Goal: Task Accomplishment & Management: Use online tool/utility

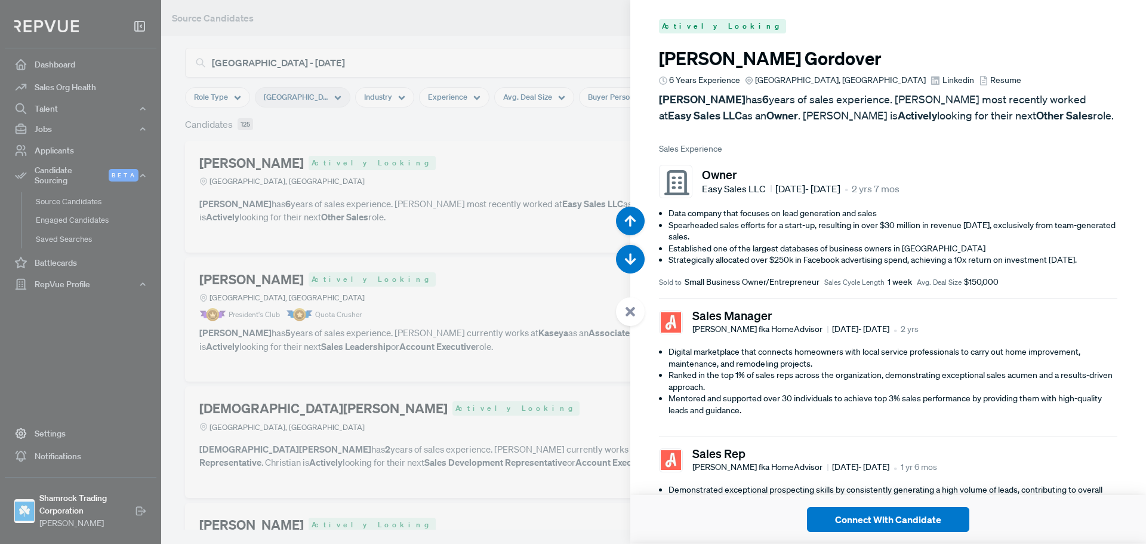
scroll to position [60368, 0]
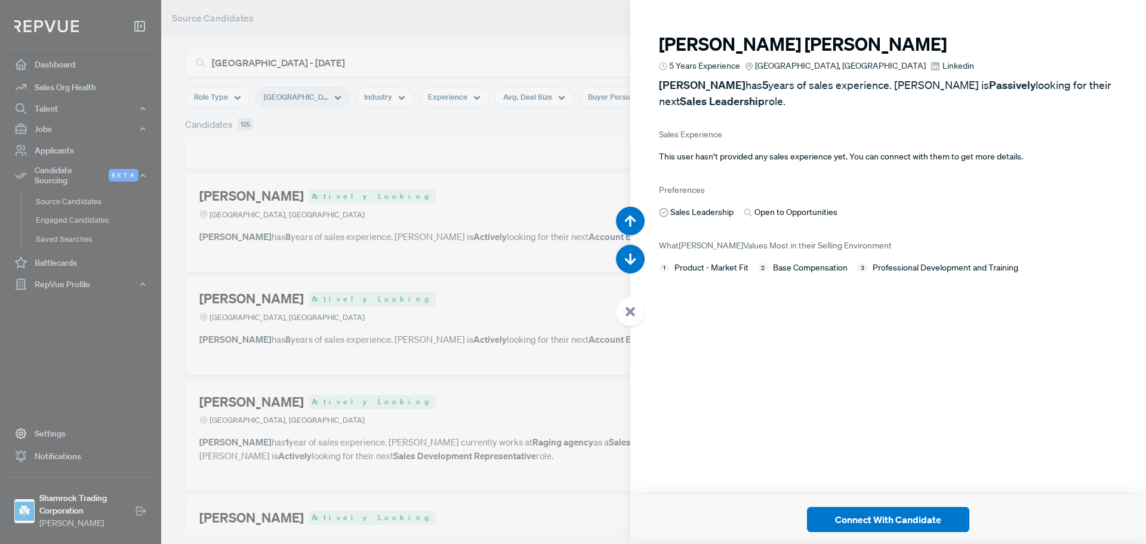
click at [943, 69] on span "Linkedin" at bounding box center [959, 66] width 32 height 13
click at [638, 257] on button "button" at bounding box center [630, 259] width 29 height 29
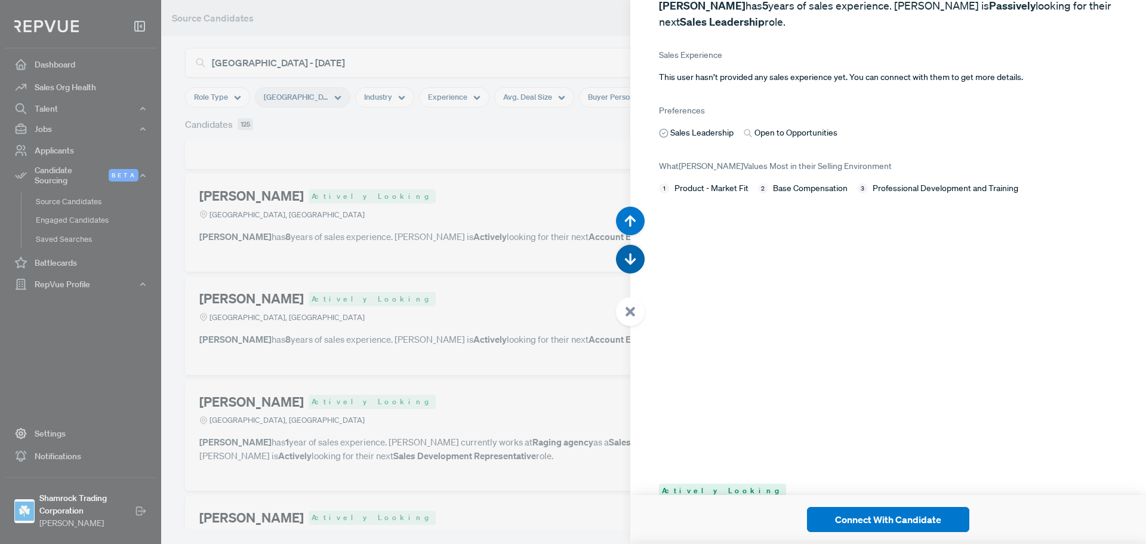
scroll to position [60912, 0]
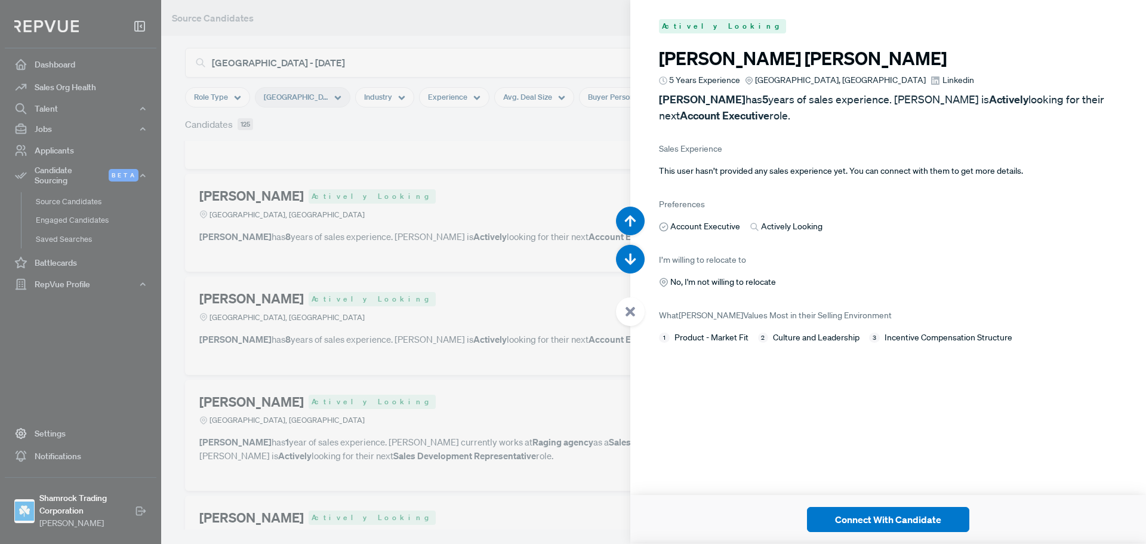
click at [943, 79] on span "Linkedin" at bounding box center [959, 80] width 32 height 13
click at [626, 259] on use "button" at bounding box center [630, 259] width 11 height 11
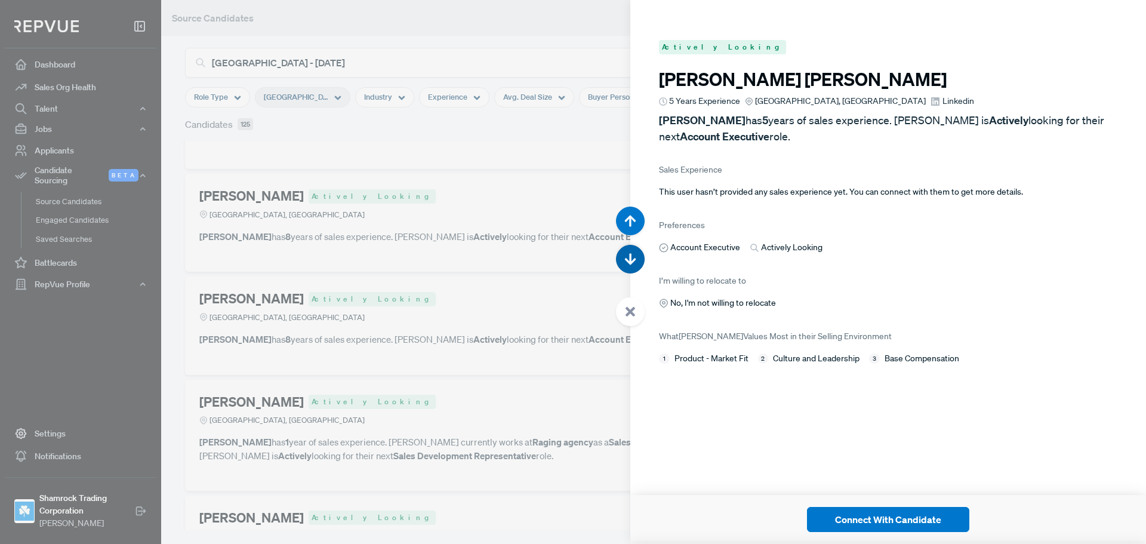
scroll to position [61455, 0]
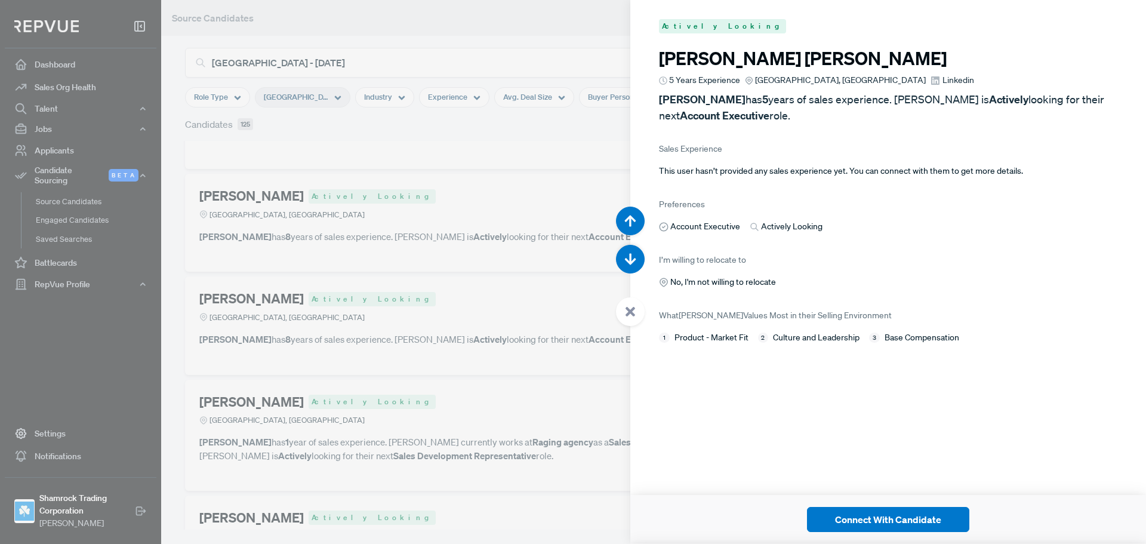
click at [943, 76] on span "Linkedin" at bounding box center [959, 80] width 32 height 13
click at [639, 257] on button "button" at bounding box center [630, 259] width 29 height 29
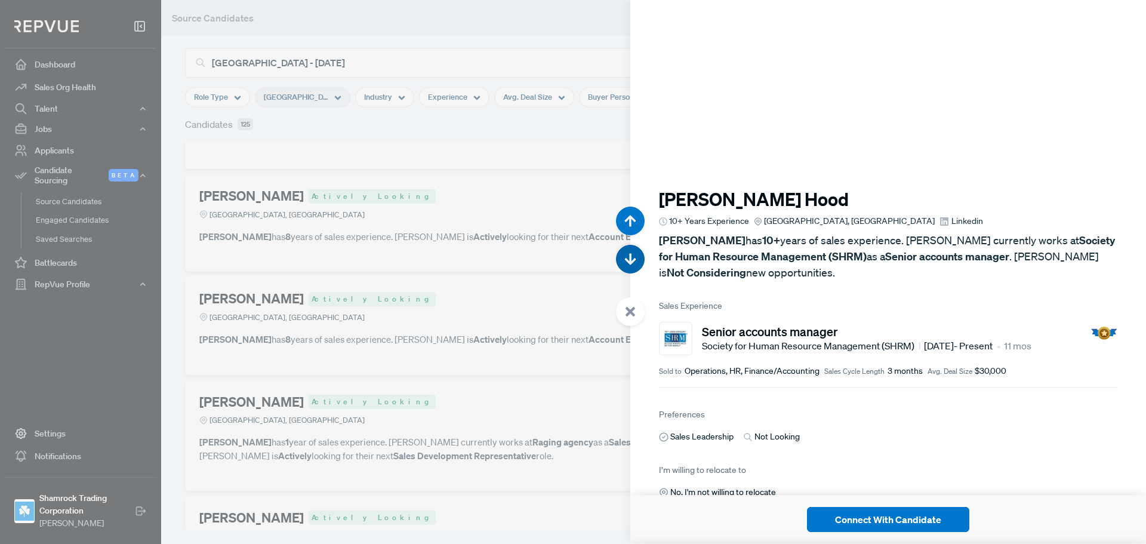
scroll to position [61999, 0]
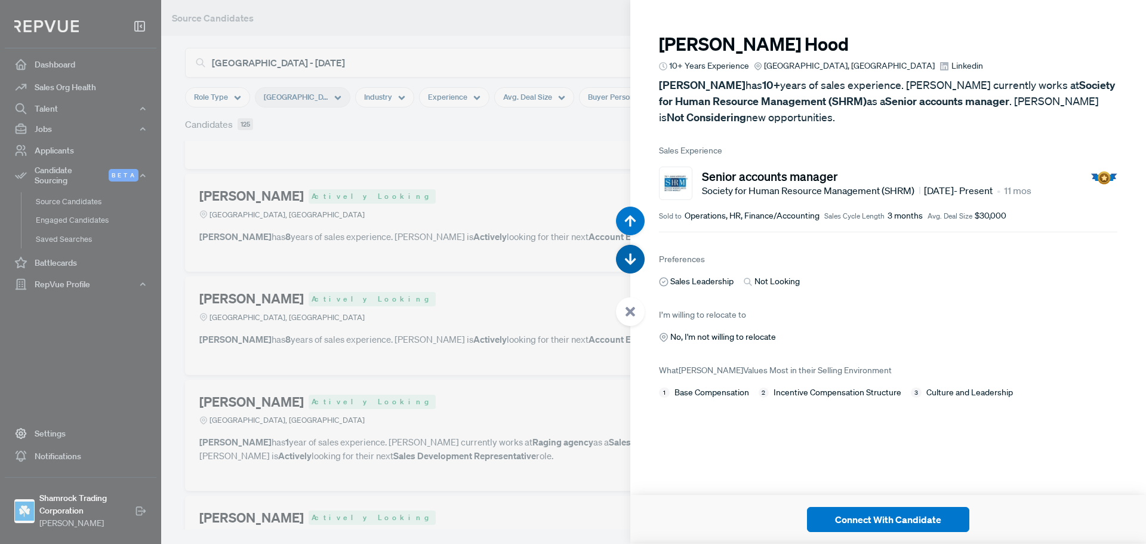
click at [639, 257] on button "button" at bounding box center [630, 259] width 29 height 29
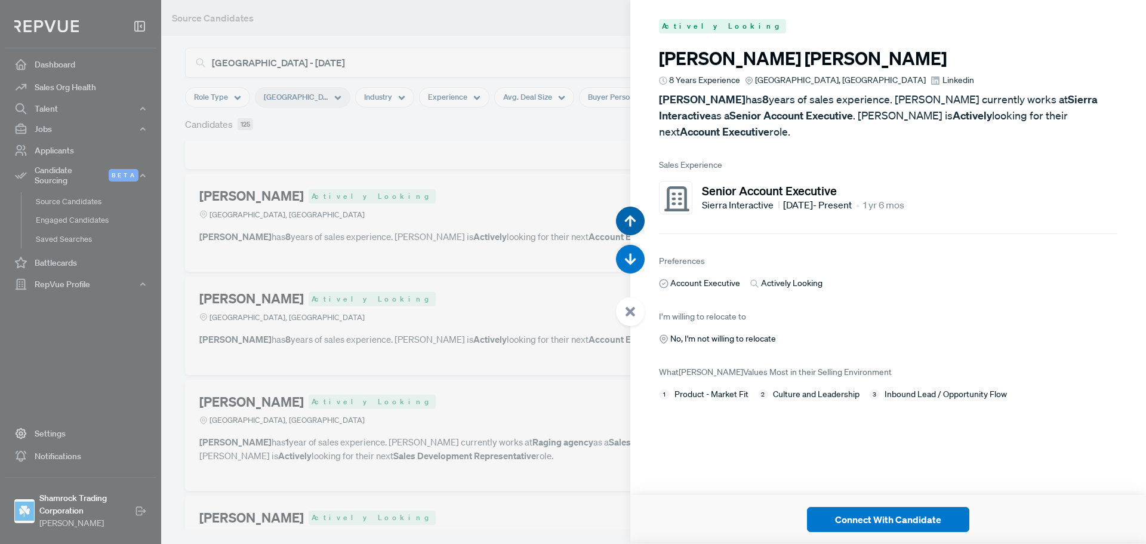
click at [637, 230] on button "button" at bounding box center [630, 221] width 29 height 29
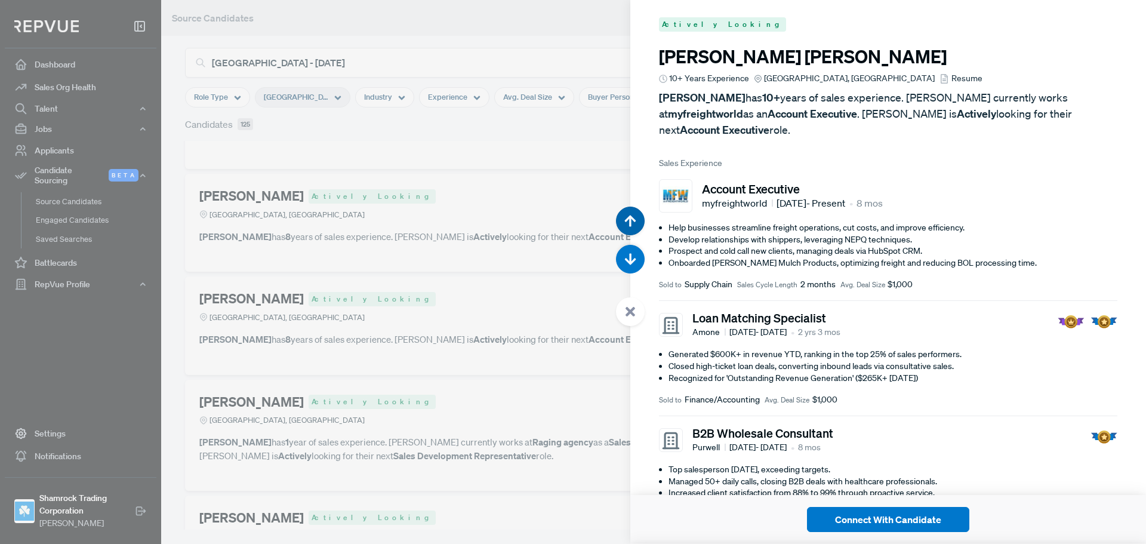
click at [637, 230] on button "button" at bounding box center [630, 221] width 29 height 29
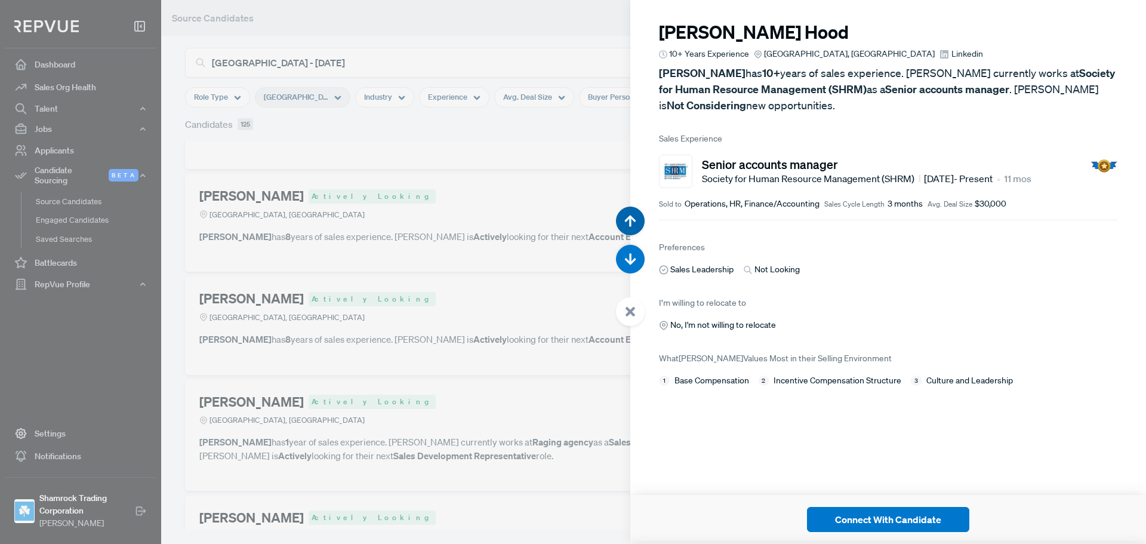
scroll to position [61999, 0]
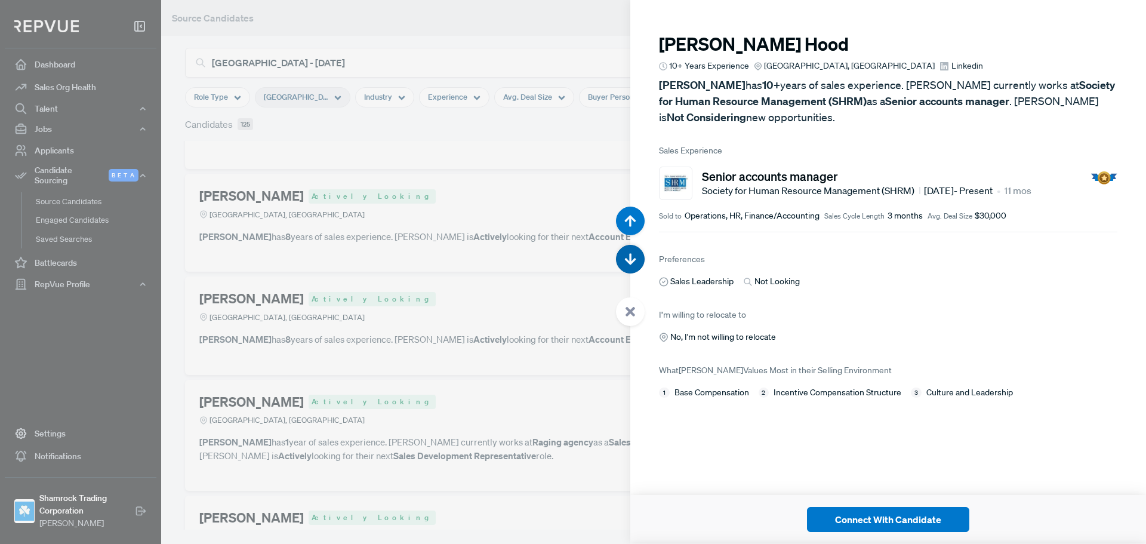
click at [630, 256] on use "button" at bounding box center [630, 259] width 11 height 11
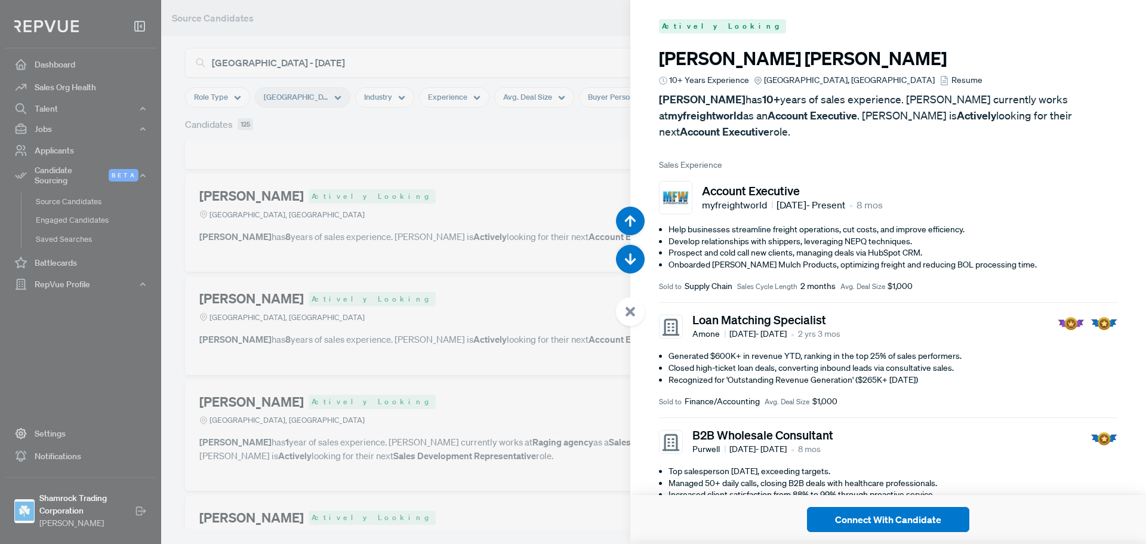
click at [952, 83] on span "Resume" at bounding box center [967, 80] width 31 height 13
click at [636, 256] on icon "button" at bounding box center [630, 260] width 12 height 12
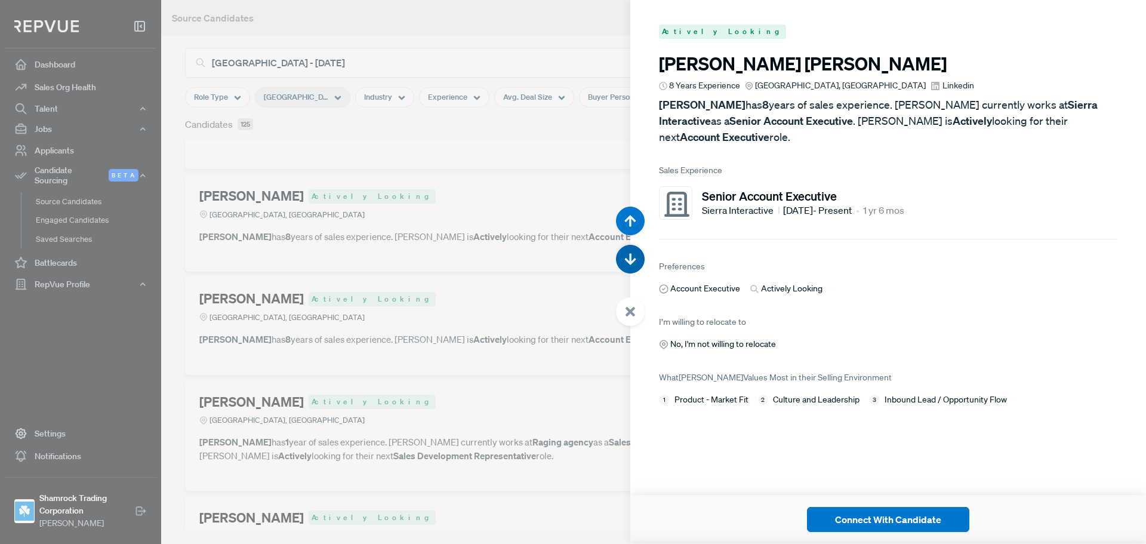
scroll to position [63087, 0]
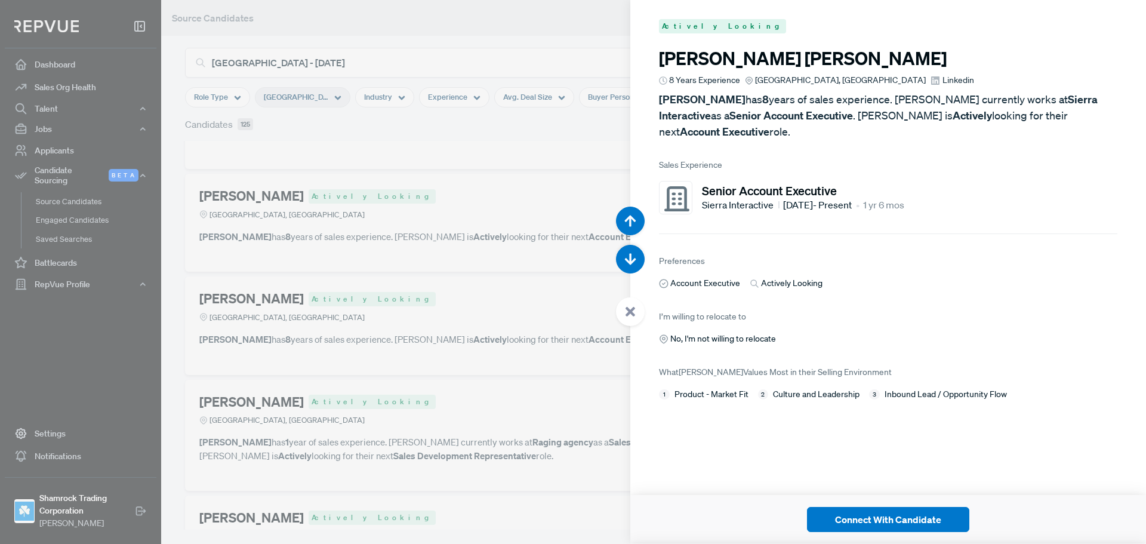
click at [943, 79] on span "Linkedin" at bounding box center [959, 80] width 32 height 13
click at [629, 254] on icon "button" at bounding box center [630, 260] width 12 height 12
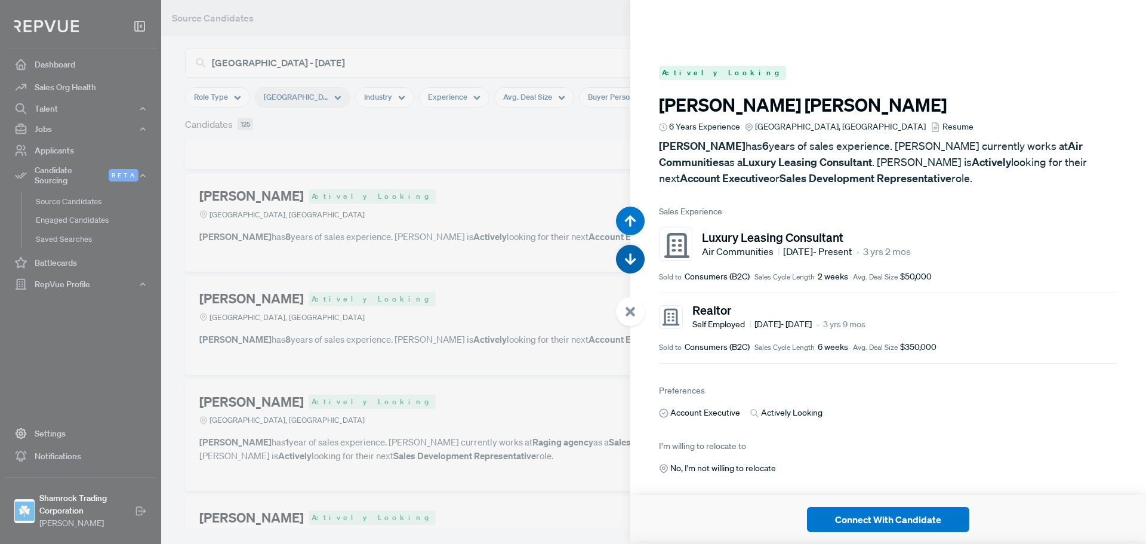
scroll to position [63631, 0]
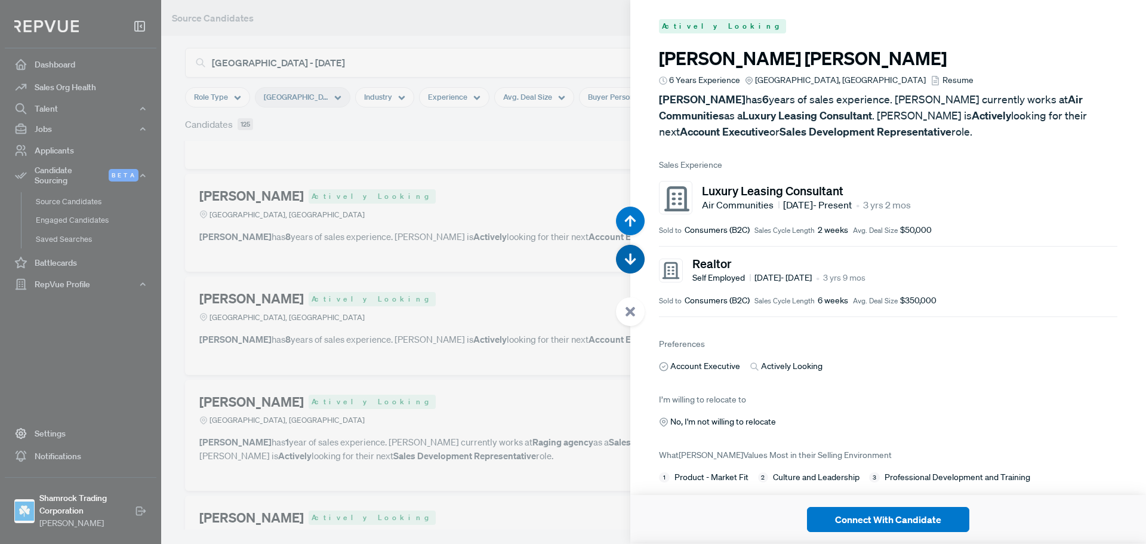
click at [629, 254] on icon "button" at bounding box center [630, 260] width 12 height 12
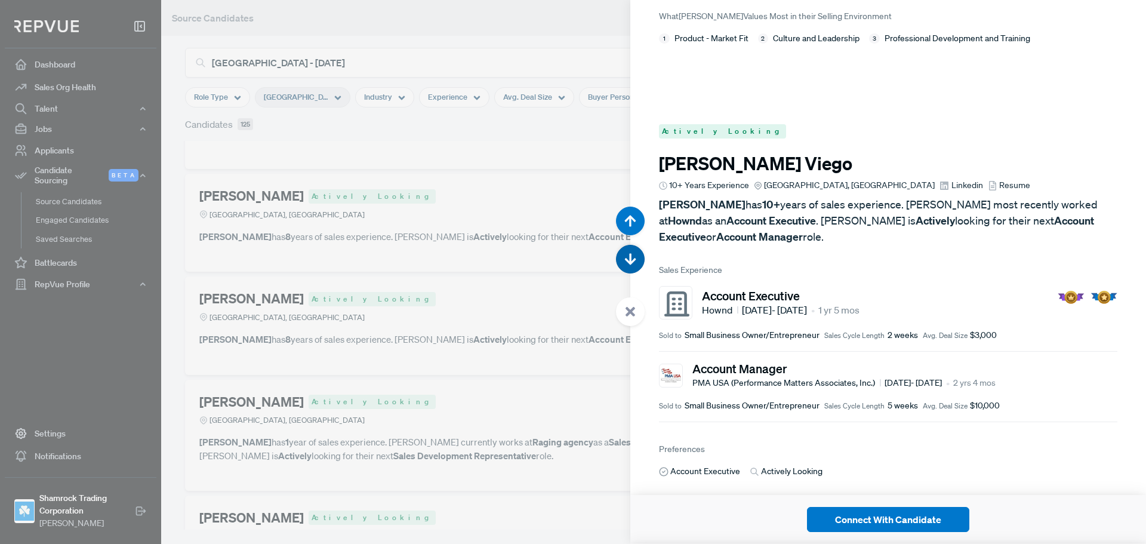
scroll to position [64175, 0]
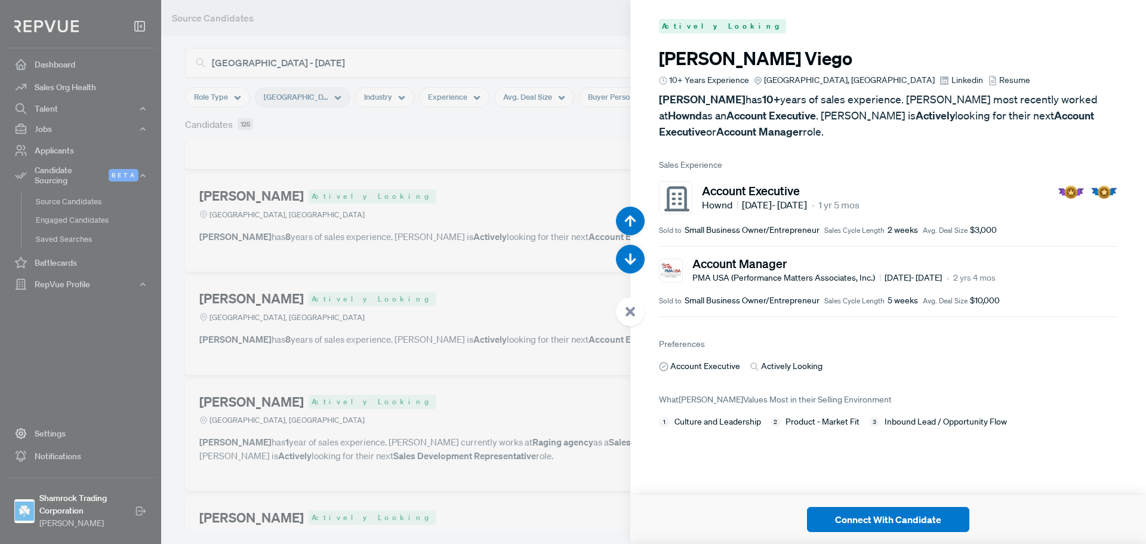
click at [999, 78] on span "Resume" at bounding box center [1014, 80] width 31 height 13
click at [952, 80] on span "Linkedin" at bounding box center [968, 80] width 32 height 13
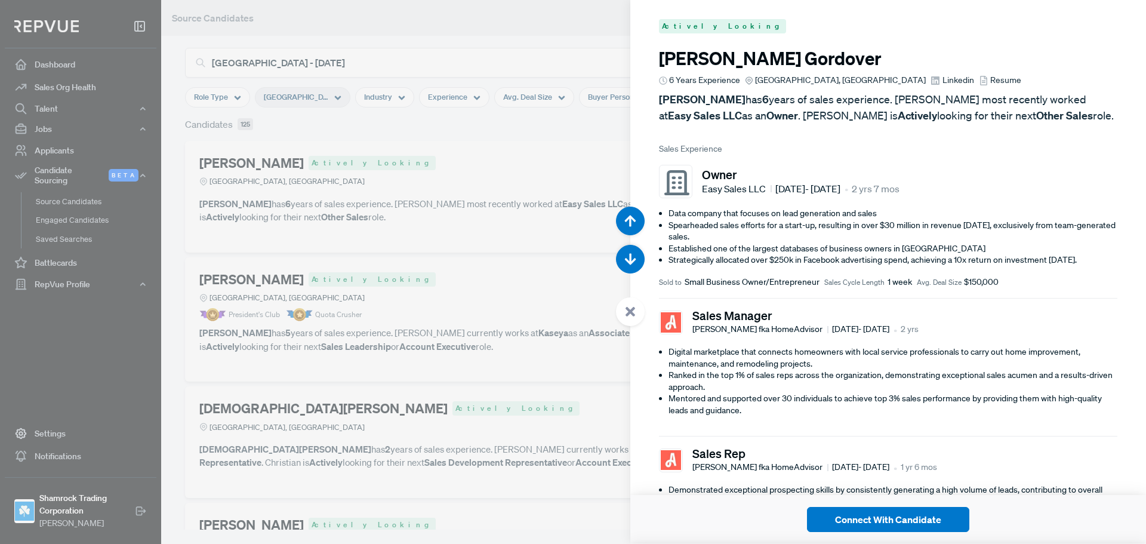
scroll to position [64175, 0]
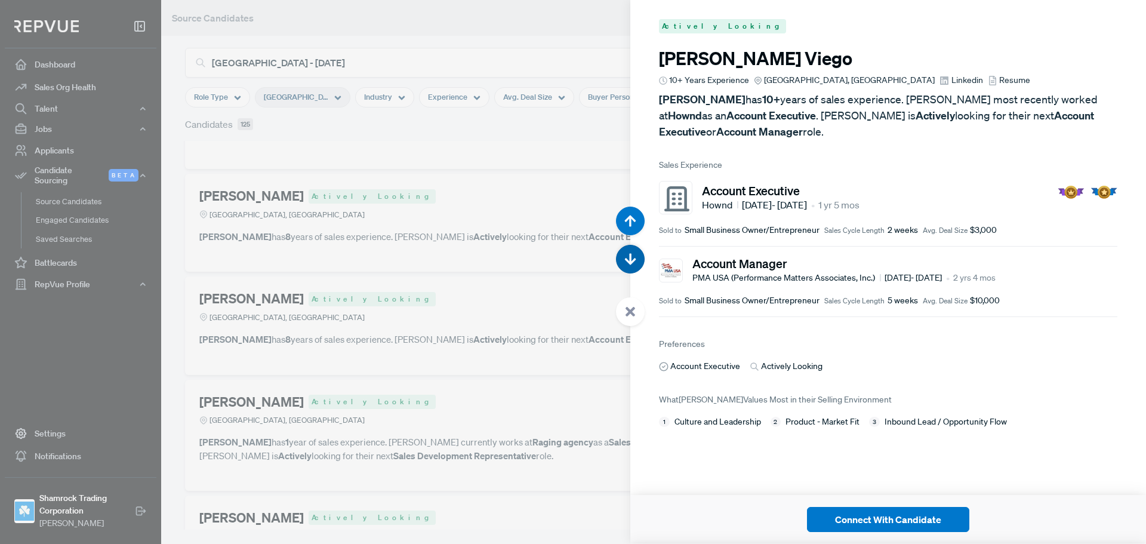
click at [626, 260] on use "button" at bounding box center [630, 259] width 11 height 11
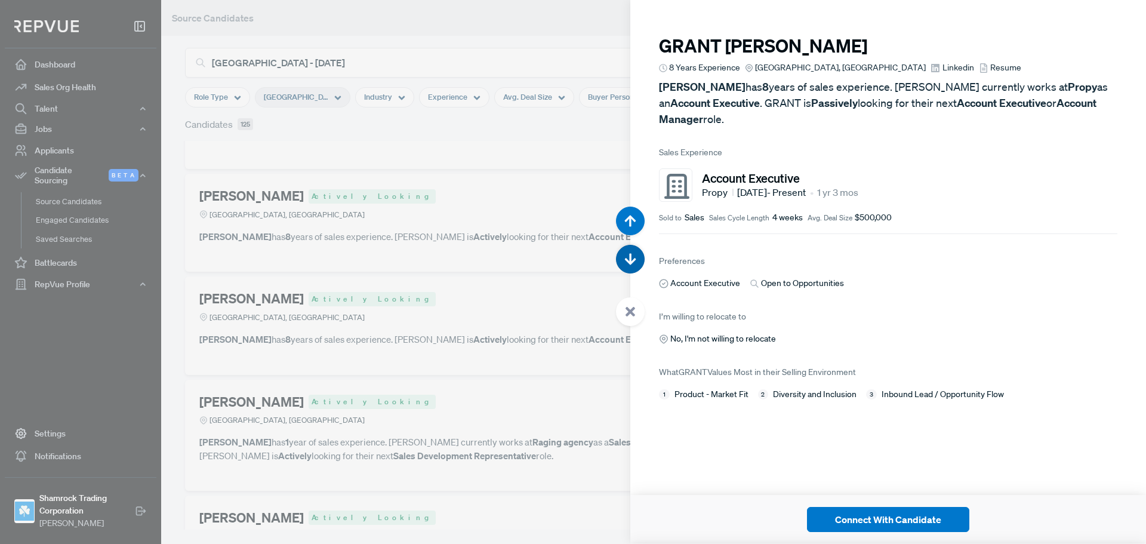
scroll to position [64718, 0]
click at [990, 64] on span "Resume" at bounding box center [1005, 66] width 31 height 13
click at [632, 255] on icon "button" at bounding box center [630, 260] width 12 height 12
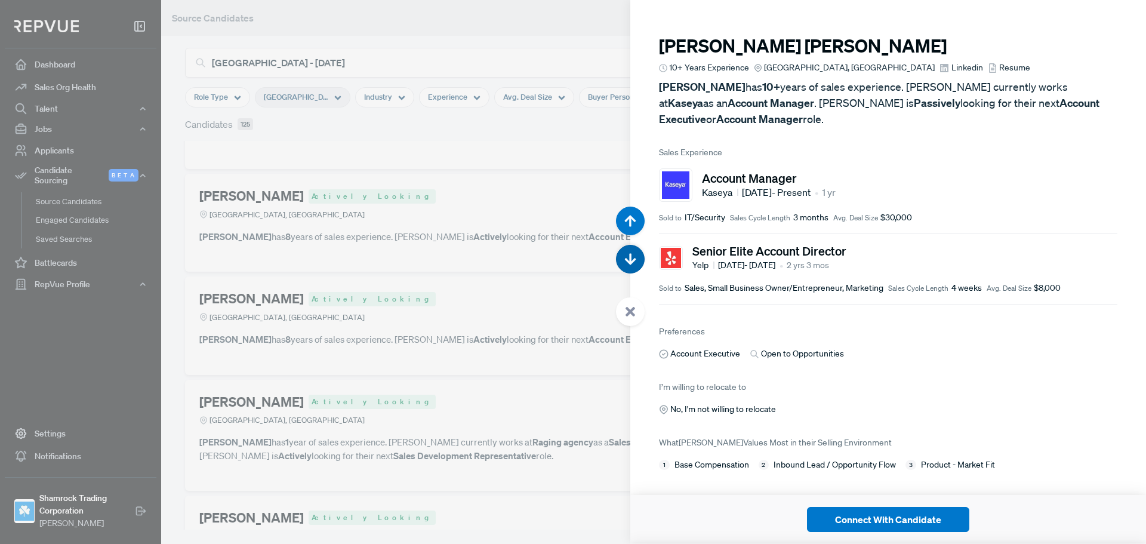
scroll to position [65262, 0]
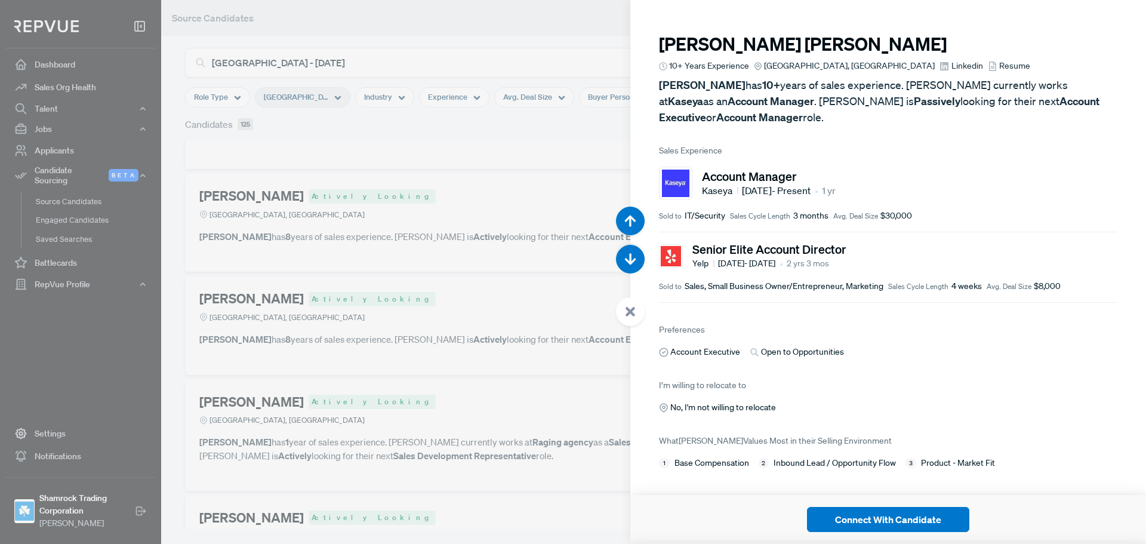
click at [999, 67] on span "Resume" at bounding box center [1014, 66] width 31 height 13
click at [626, 263] on icon "button" at bounding box center [630, 260] width 12 height 12
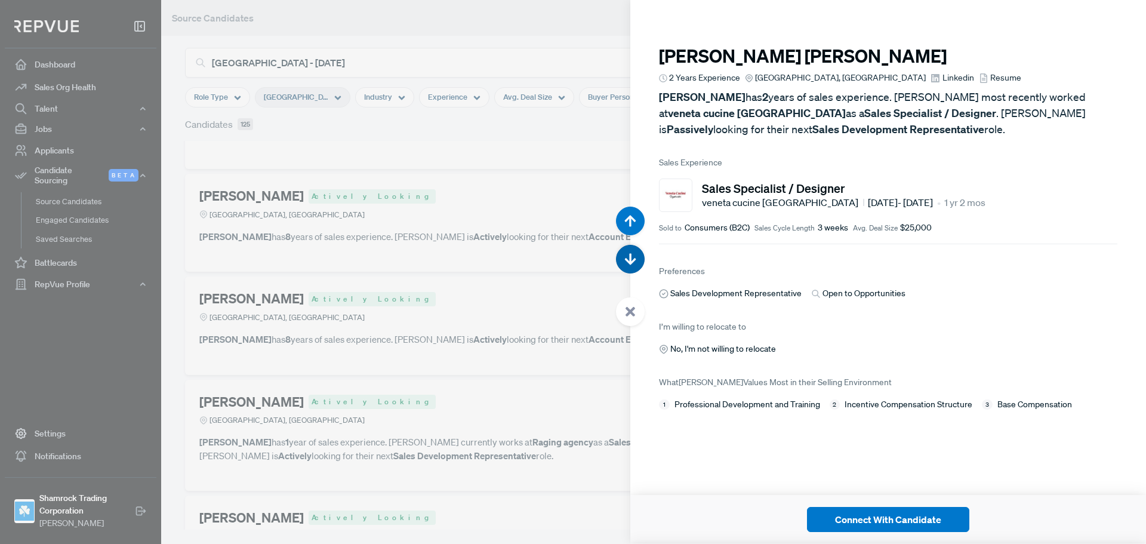
scroll to position [65806, 0]
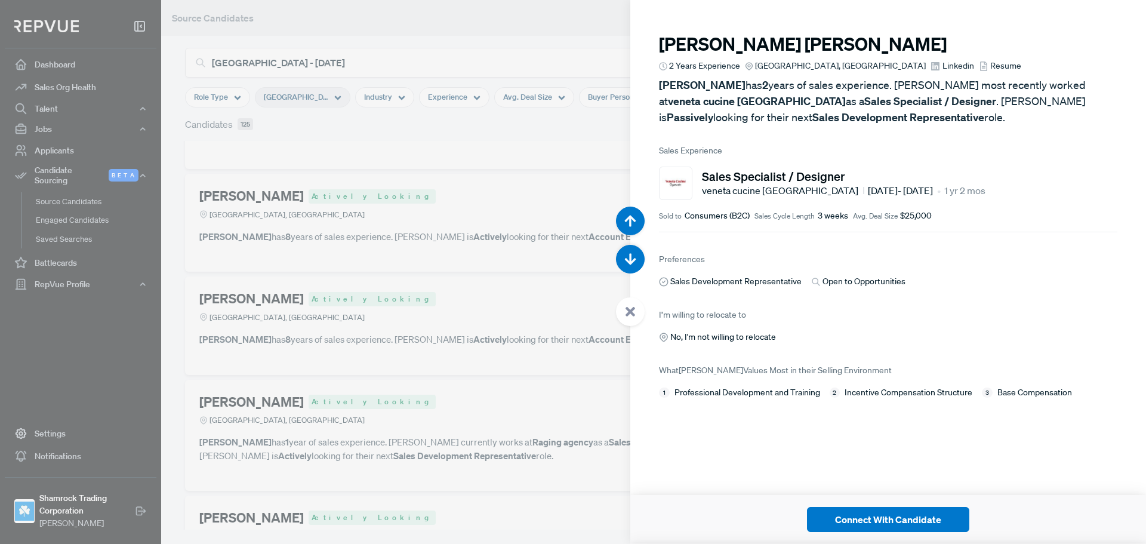
click at [980, 68] on use at bounding box center [983, 66] width 7 height 10
click at [943, 66] on span "Linkedin" at bounding box center [959, 66] width 32 height 13
drag, startPoint x: 635, startPoint y: 312, endPoint x: 620, endPoint y: 310, distance: 15.6
click at [635, 312] on icon at bounding box center [630, 311] width 11 height 11
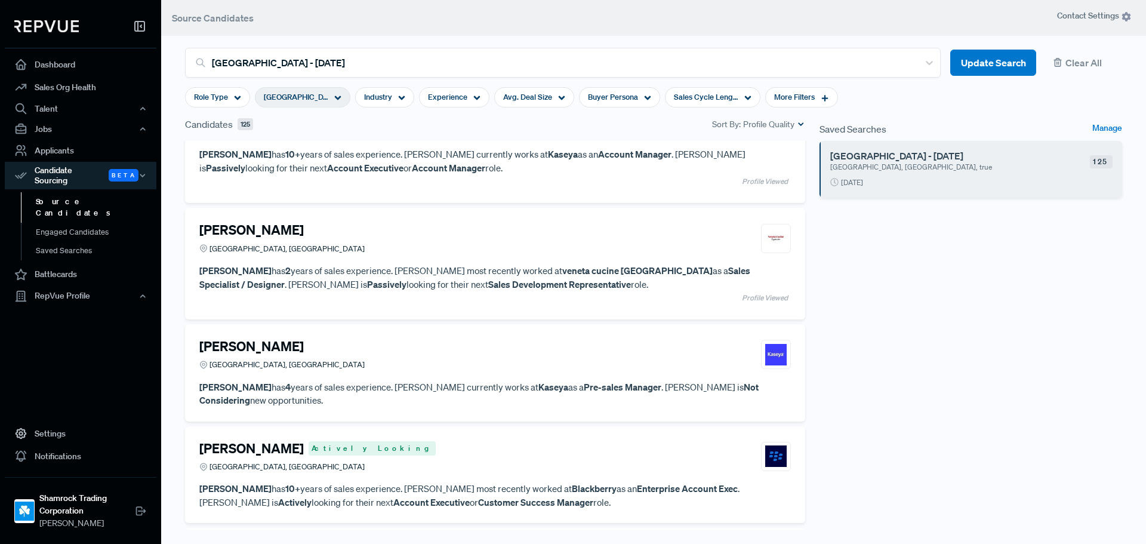
scroll to position [13438, 0]
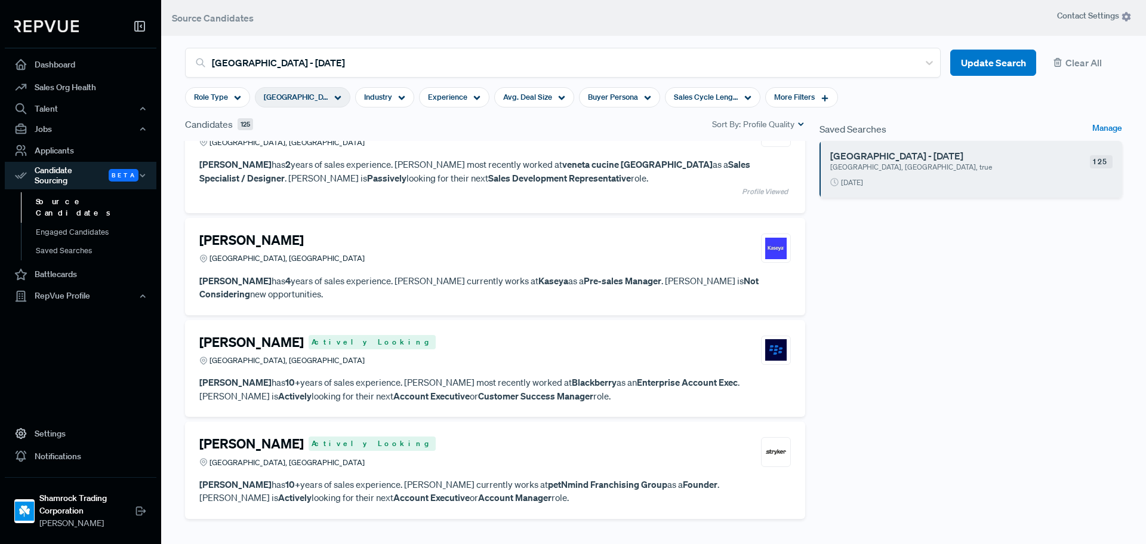
click at [454, 258] on div "[PERSON_NAME] [GEOGRAPHIC_DATA], [GEOGRAPHIC_DATA]" at bounding box center [495, 248] width 592 height 32
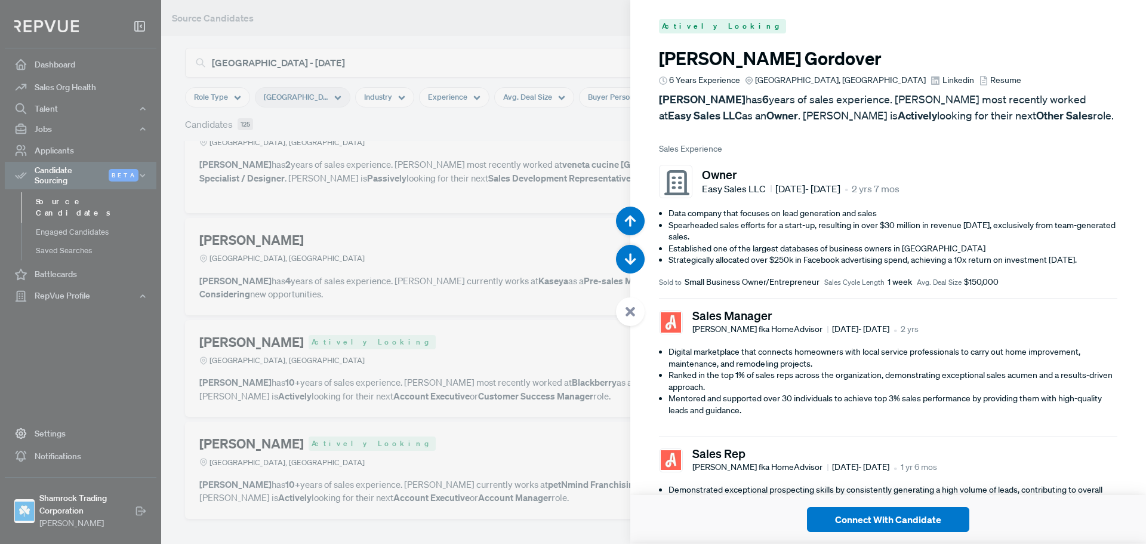
scroll to position [66350, 0]
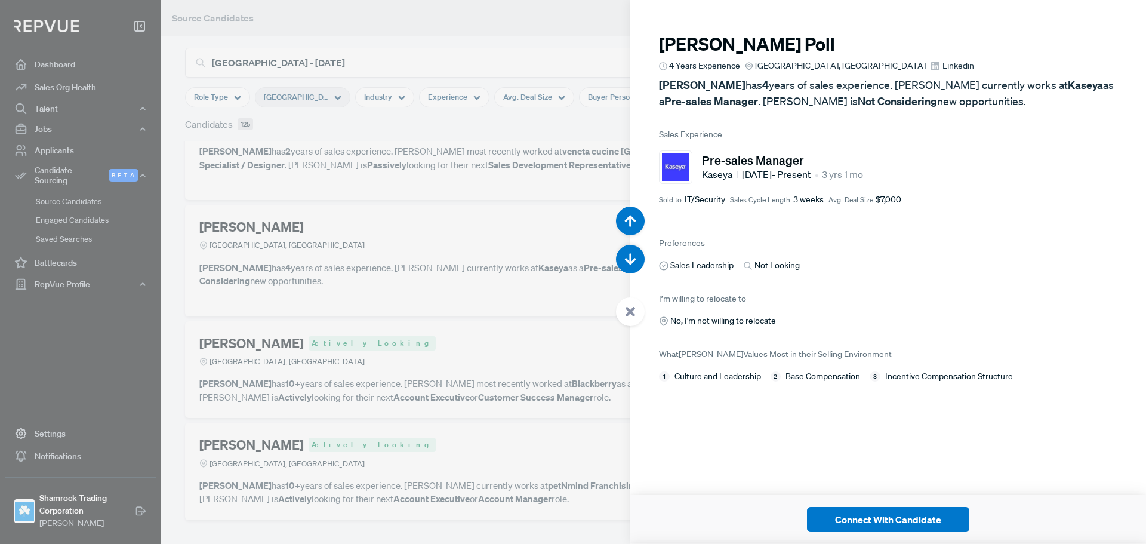
click at [943, 67] on span "Linkedin" at bounding box center [959, 66] width 32 height 13
click at [636, 268] on button "button" at bounding box center [630, 259] width 29 height 29
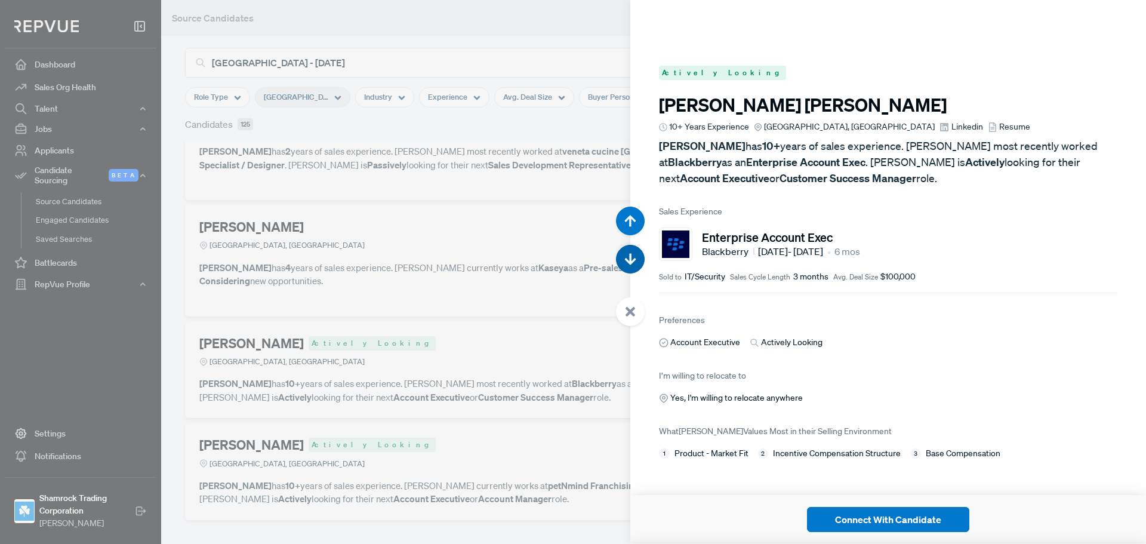
scroll to position [66894, 0]
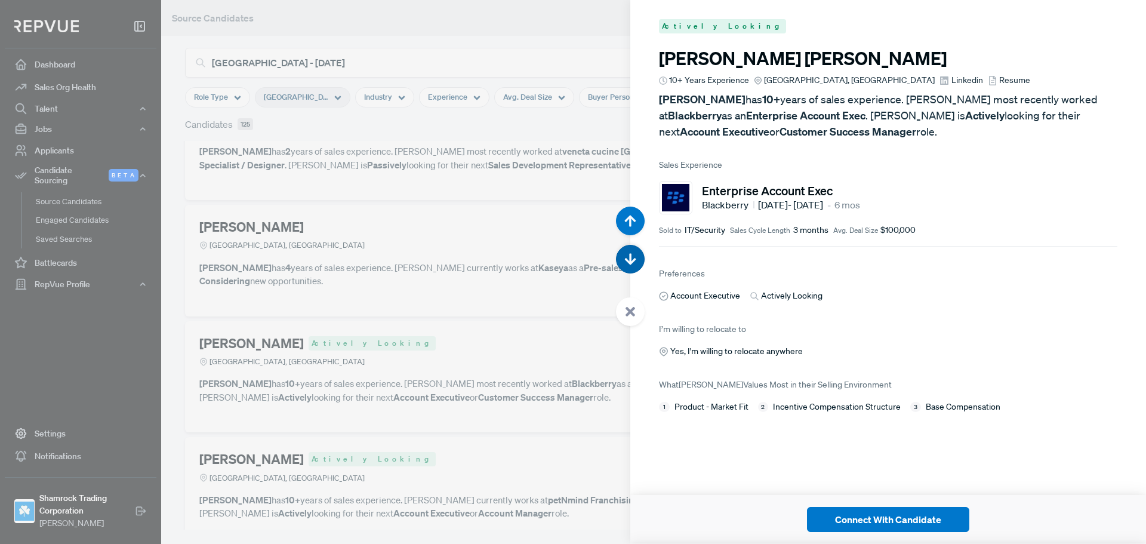
click at [633, 264] on icon "button" at bounding box center [630, 260] width 12 height 12
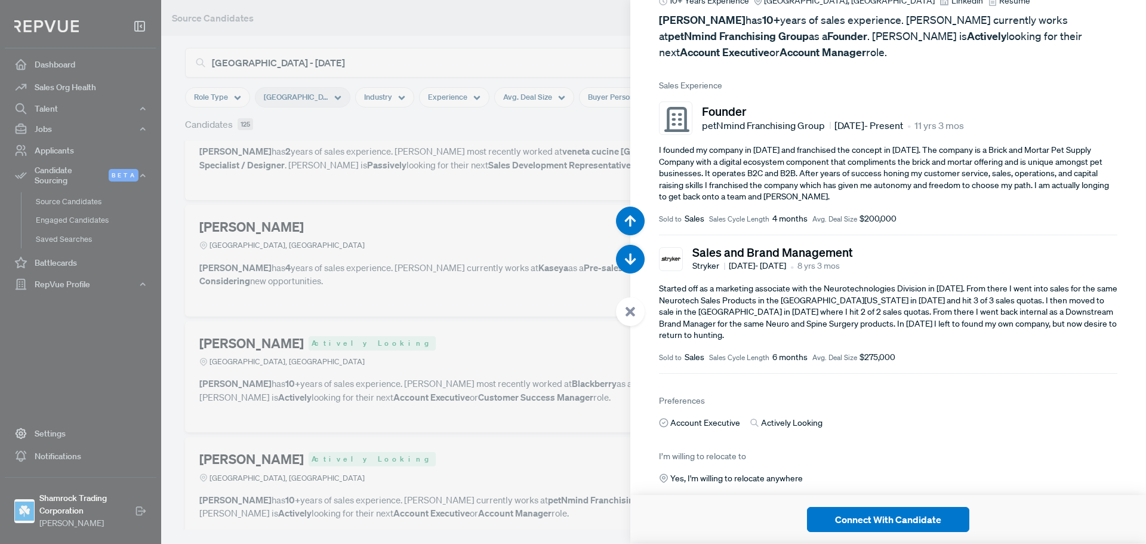
scroll to position [161, 0]
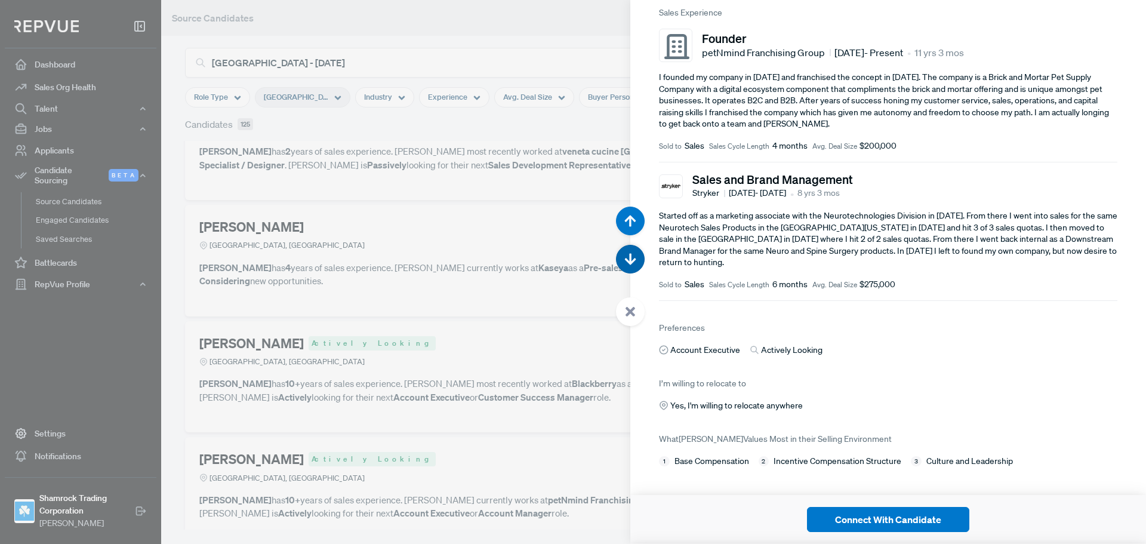
click at [630, 258] on use "button" at bounding box center [630, 259] width 11 height 11
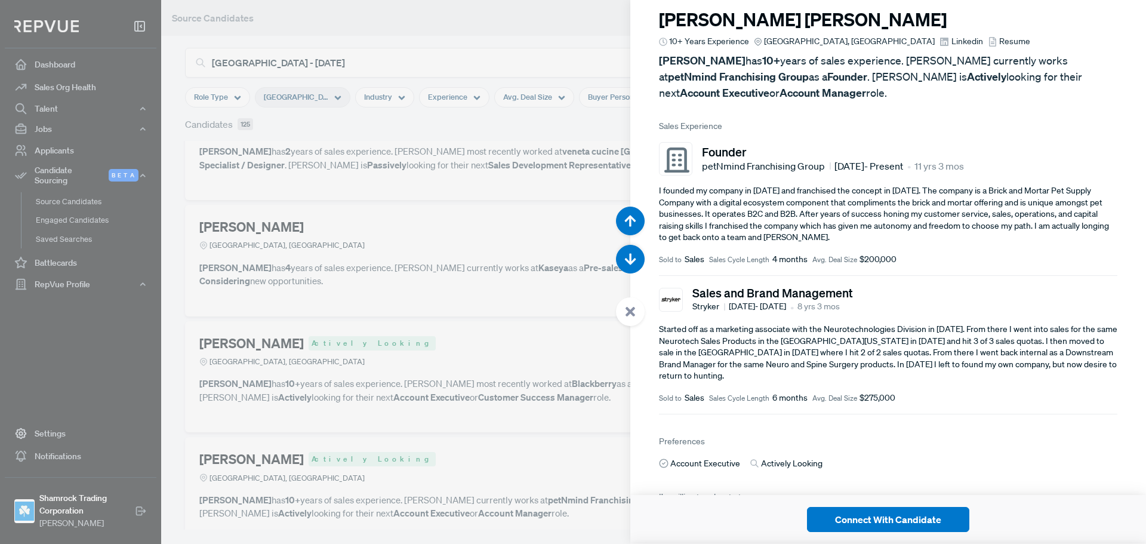
scroll to position [0, 0]
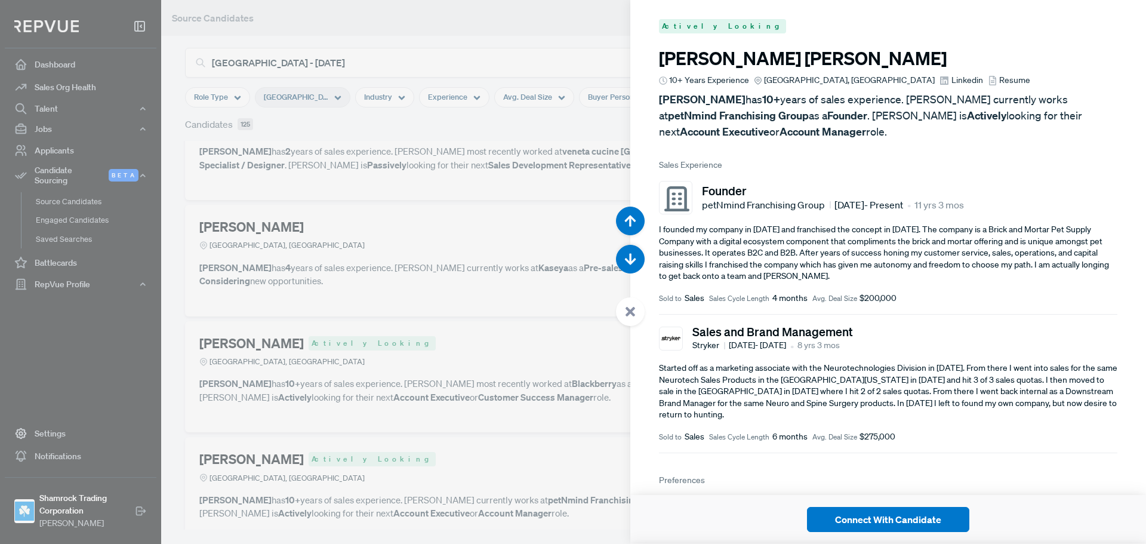
click at [438, 135] on div at bounding box center [573, 272] width 1146 height 544
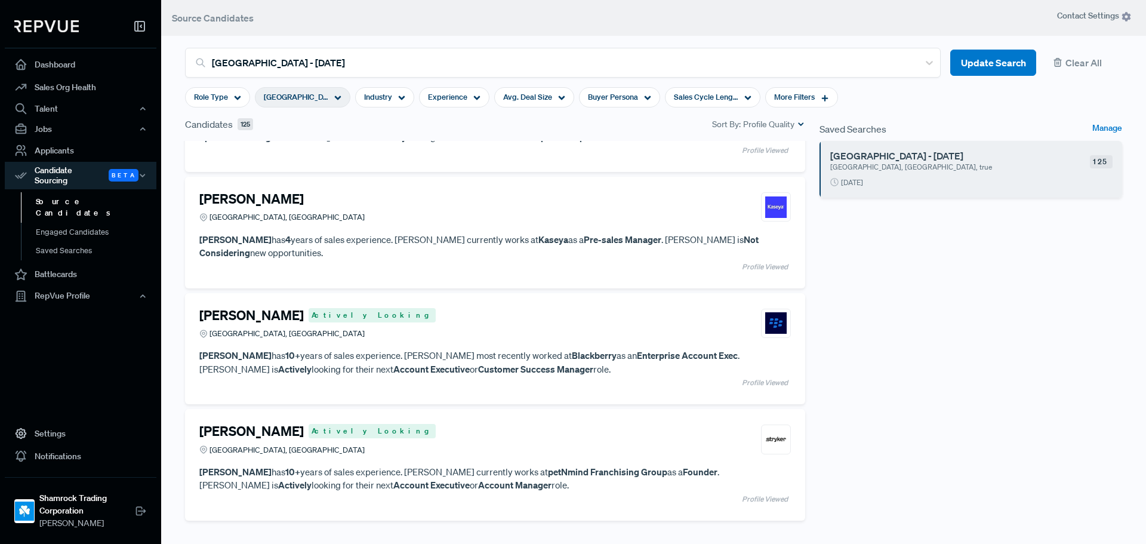
scroll to position [13481, 0]
click at [406, 227] on article "[PERSON_NAME] [GEOGRAPHIC_DATA], [GEOGRAPHIC_DATA] [PERSON_NAME] has 4 years of…" at bounding box center [495, 230] width 592 height 83
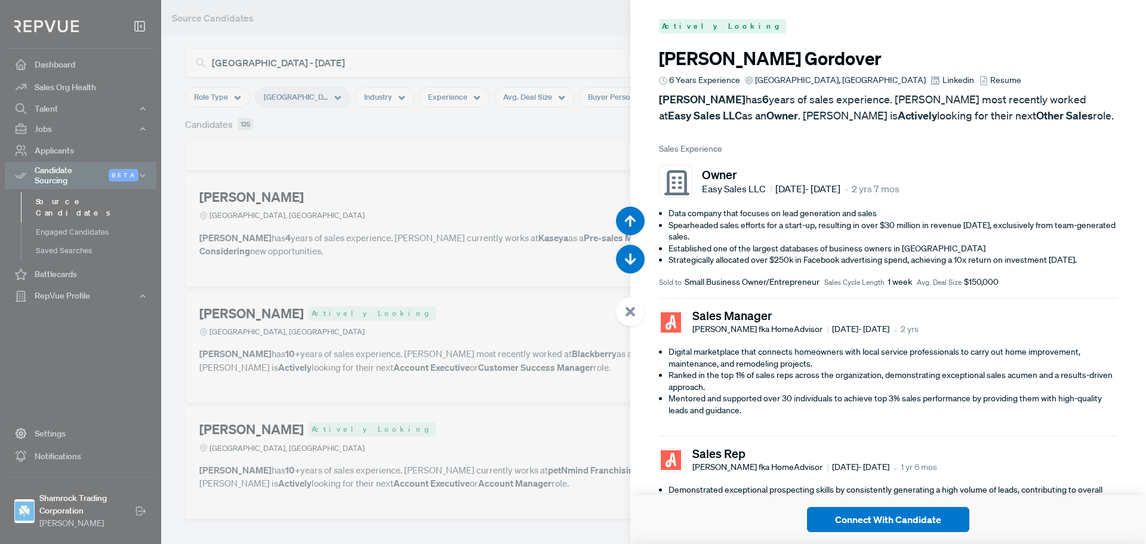
scroll to position [66350, 0]
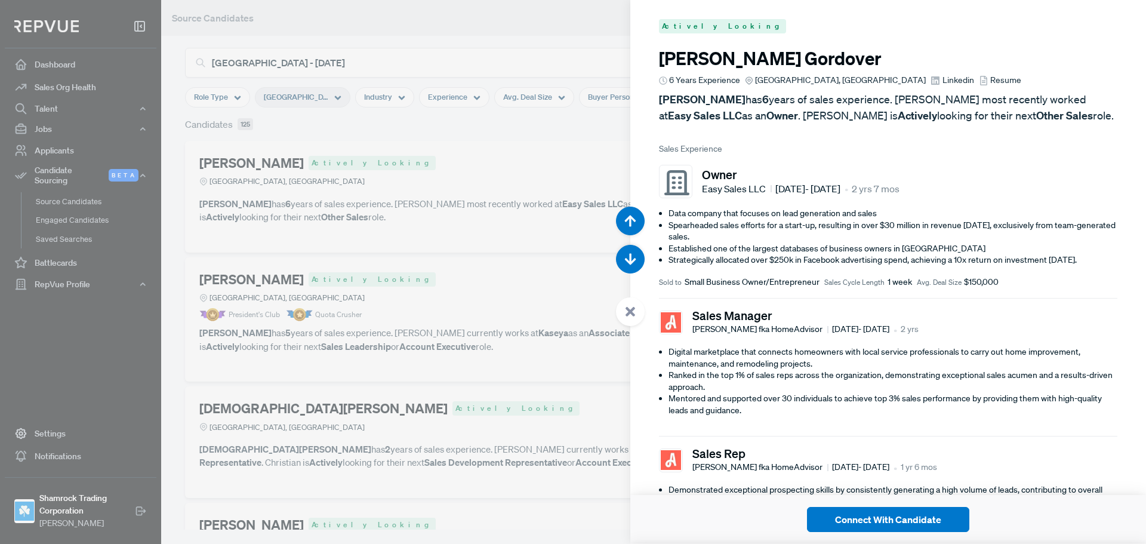
scroll to position [66350, 0]
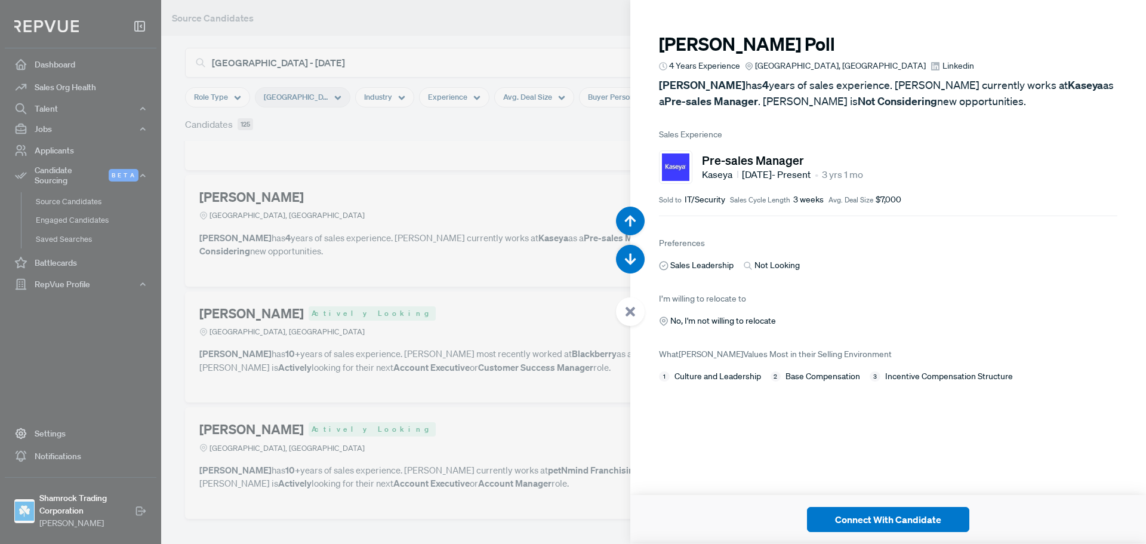
click at [520, 341] on div at bounding box center [573, 272] width 1146 height 544
